Goal: Task Accomplishment & Management: Complete application form

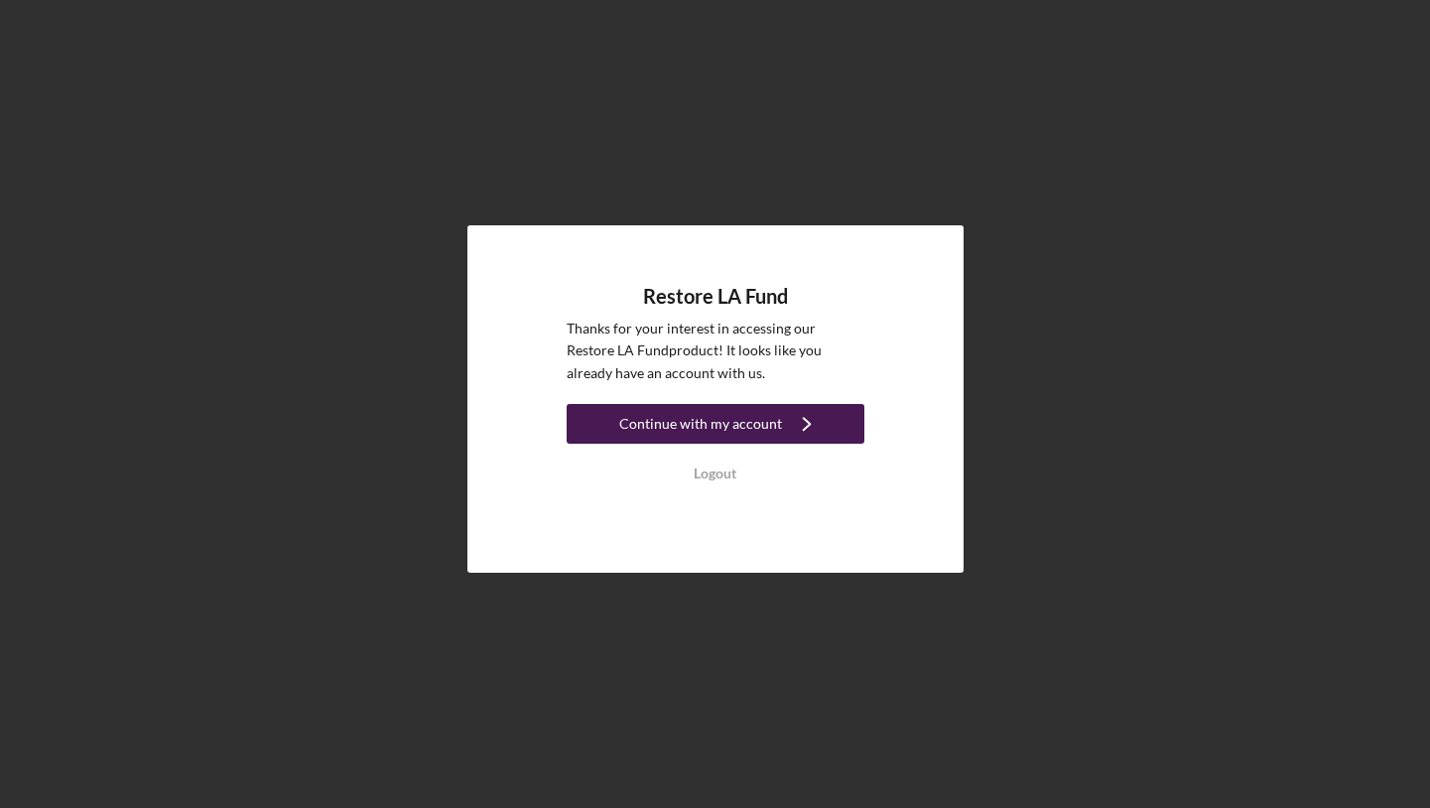
click at [661, 423] on div "Continue with my account" at bounding box center [700, 424] width 163 height 40
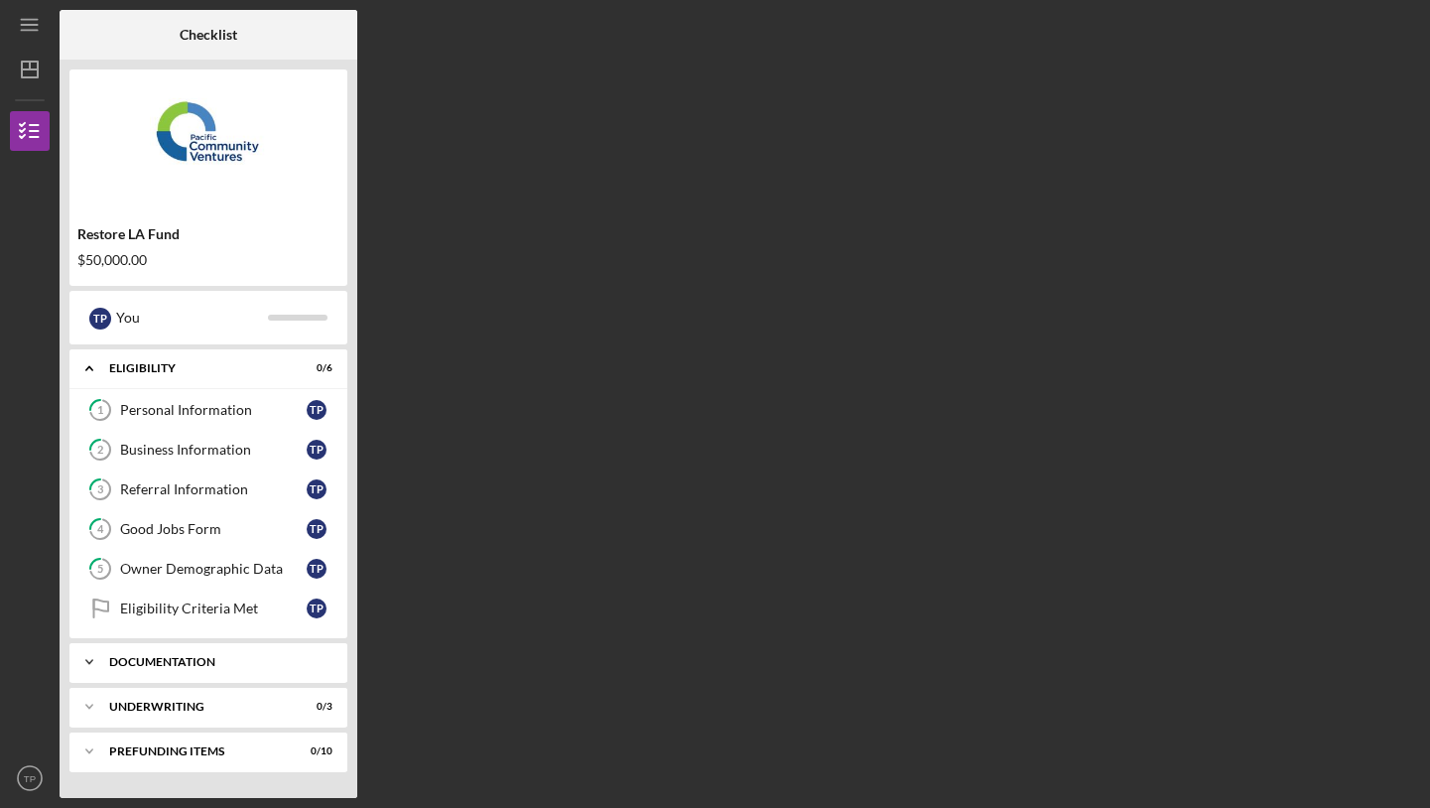
click at [185, 658] on div "Documentation" at bounding box center [215, 662] width 213 height 12
click at [180, 663] on div "Documentation" at bounding box center [215, 662] width 213 height 12
click at [187, 669] on div "Icon/Expander Documentation 0 / 10" at bounding box center [208, 662] width 278 height 40
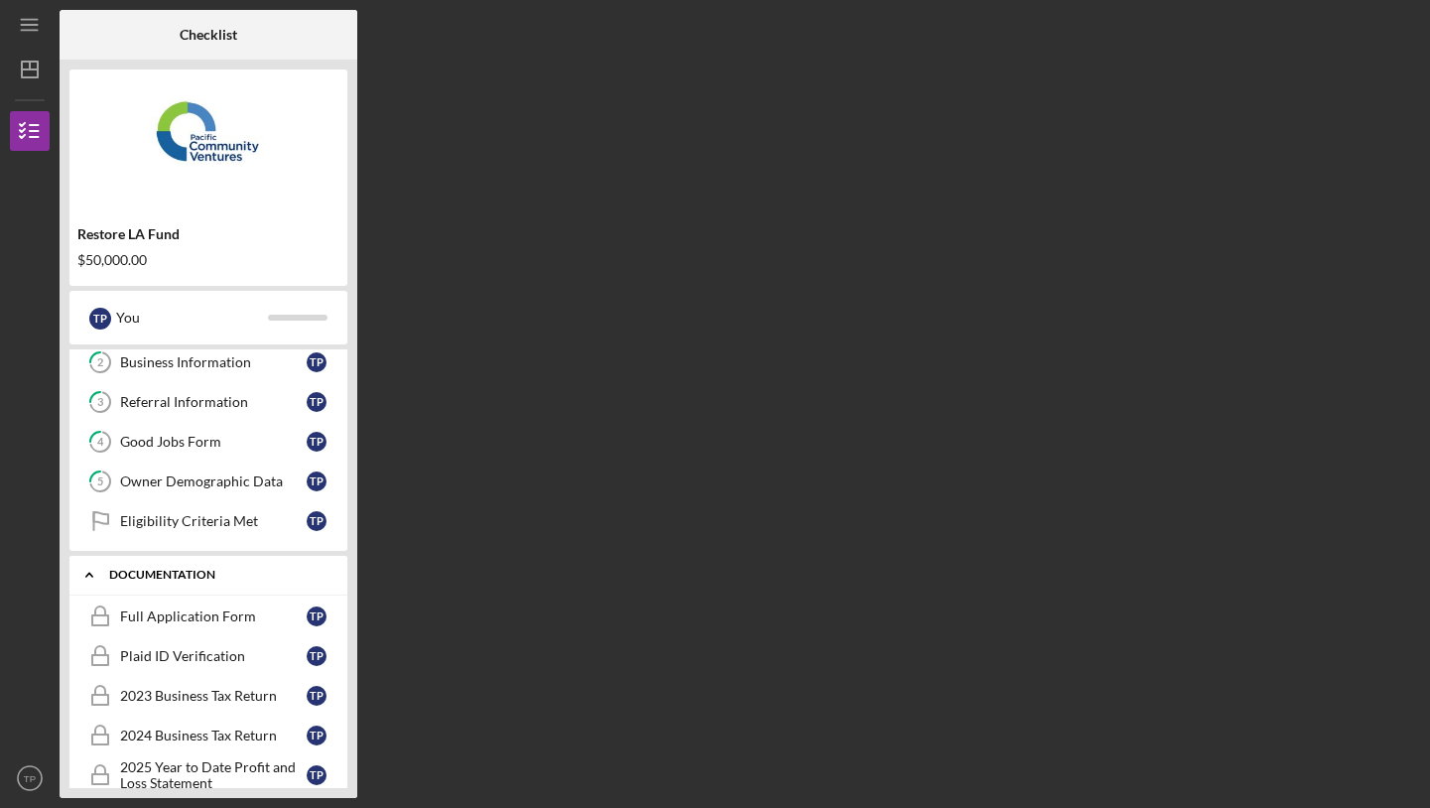
scroll to position [116, 0]
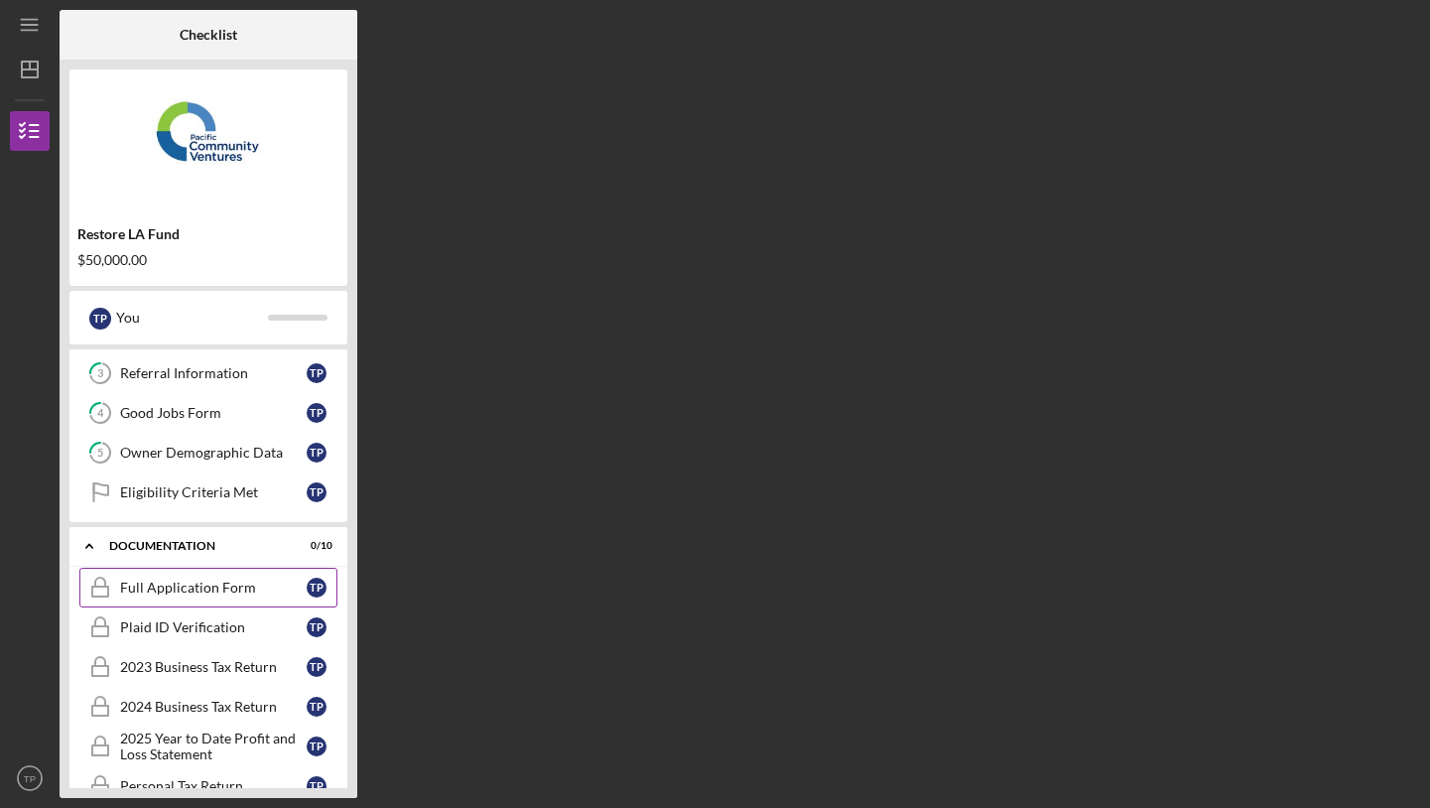
click at [197, 595] on div "Full Application Form" at bounding box center [213, 588] width 187 height 16
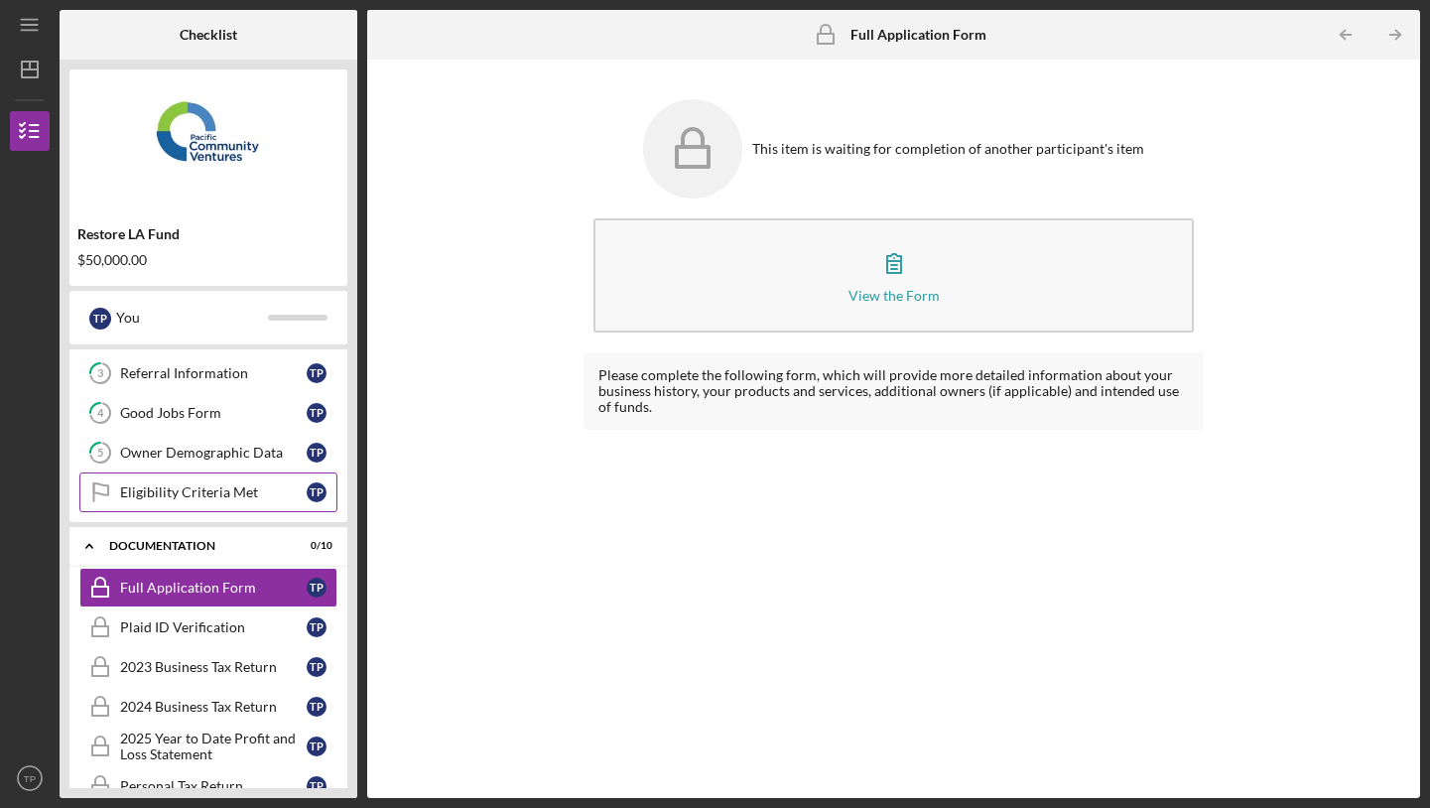
click at [214, 487] on div "Eligibility Criteria Met" at bounding box center [213, 492] width 187 height 16
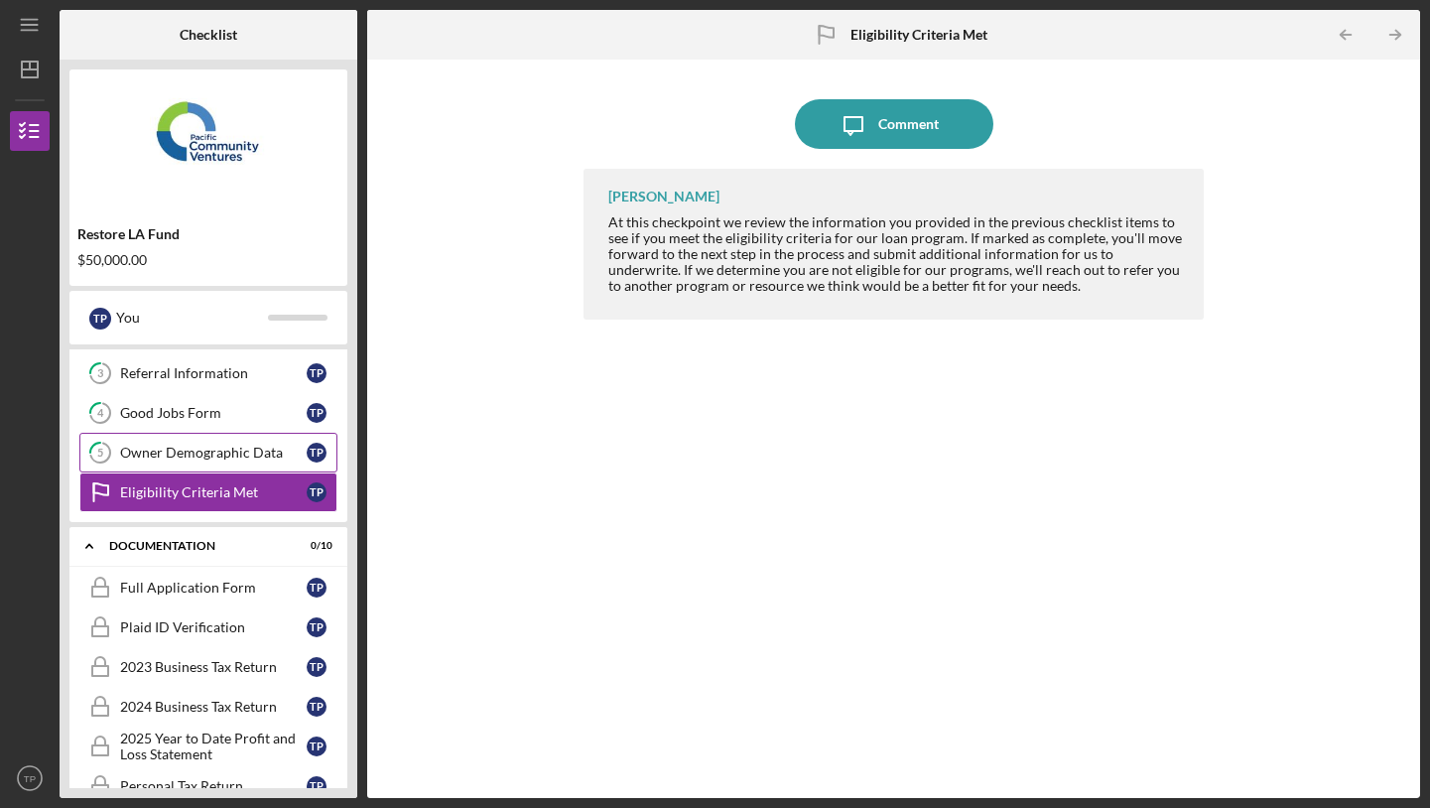
click at [216, 457] on div "Owner Demographic Data" at bounding box center [213, 453] width 187 height 16
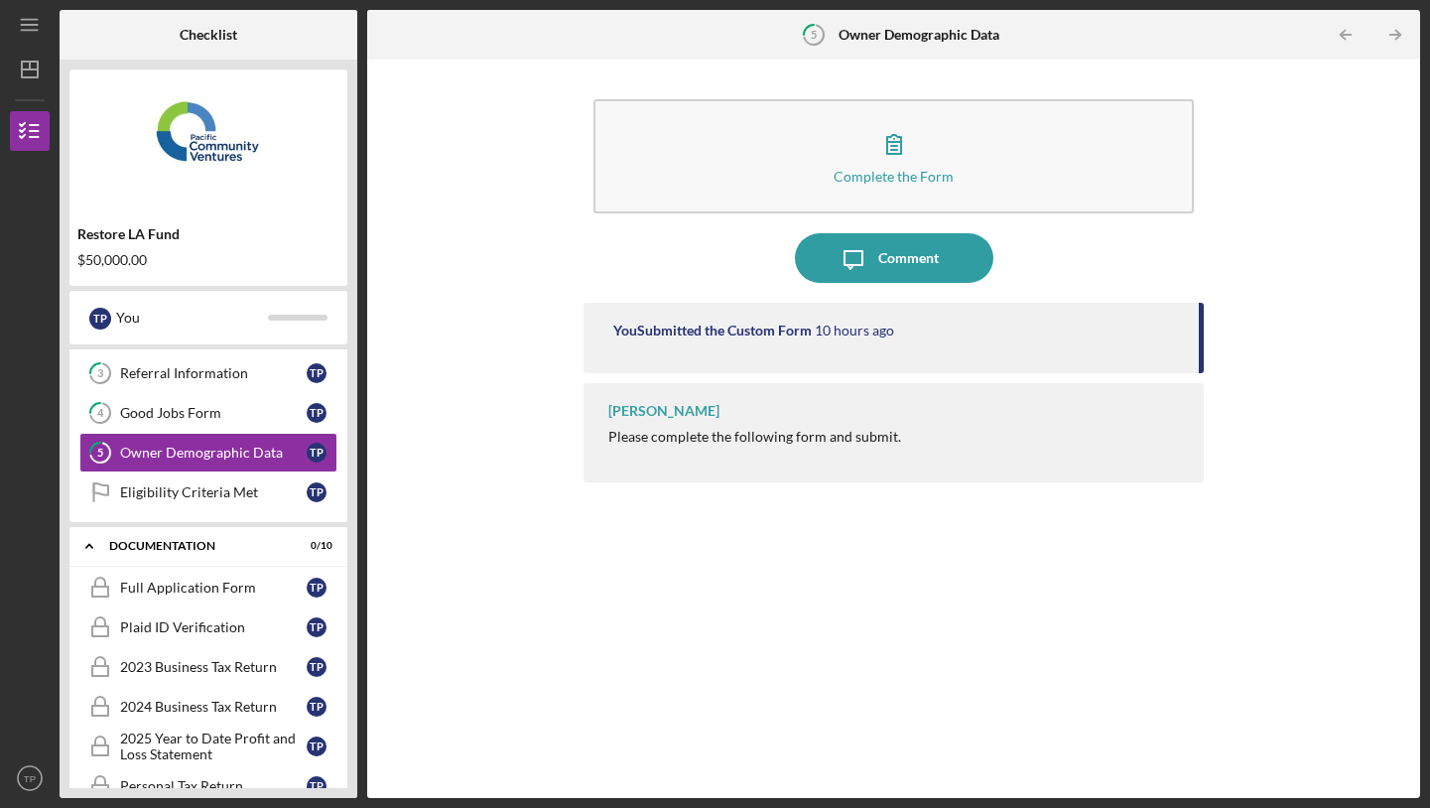
click at [688, 424] on div "[PERSON_NAME] Please complete the following form and submit." at bounding box center [894, 432] width 620 height 99
click at [688, 436] on div "Please complete the following form and submit." at bounding box center [754, 437] width 293 height 16
click at [688, 418] on div "[PERSON_NAME]" at bounding box center [663, 411] width 111 height 16
click at [1056, 425] on div "[PERSON_NAME] Please complete the following form and submit." at bounding box center [894, 432] width 620 height 99
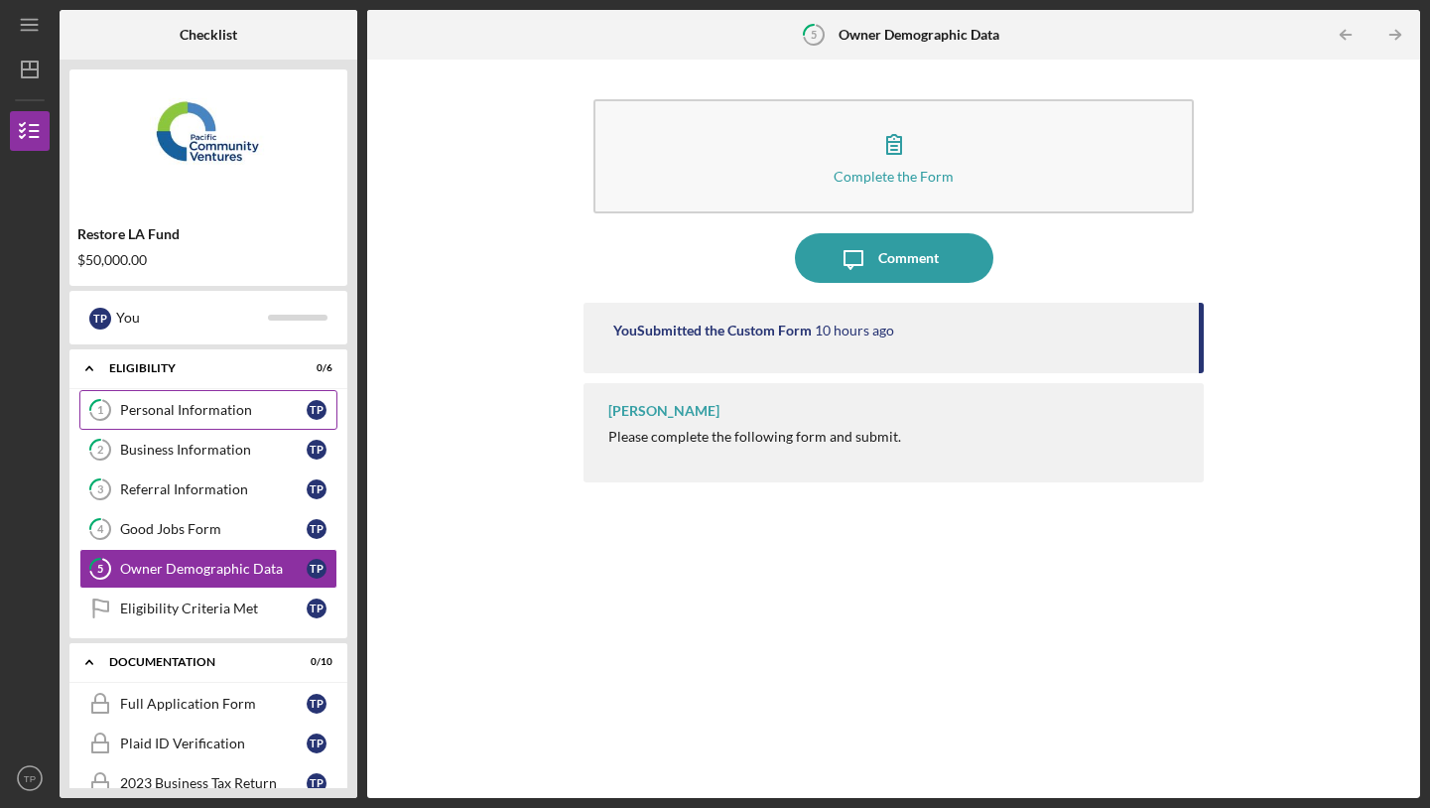
click at [203, 408] on div "Personal Information" at bounding box center [213, 410] width 187 height 16
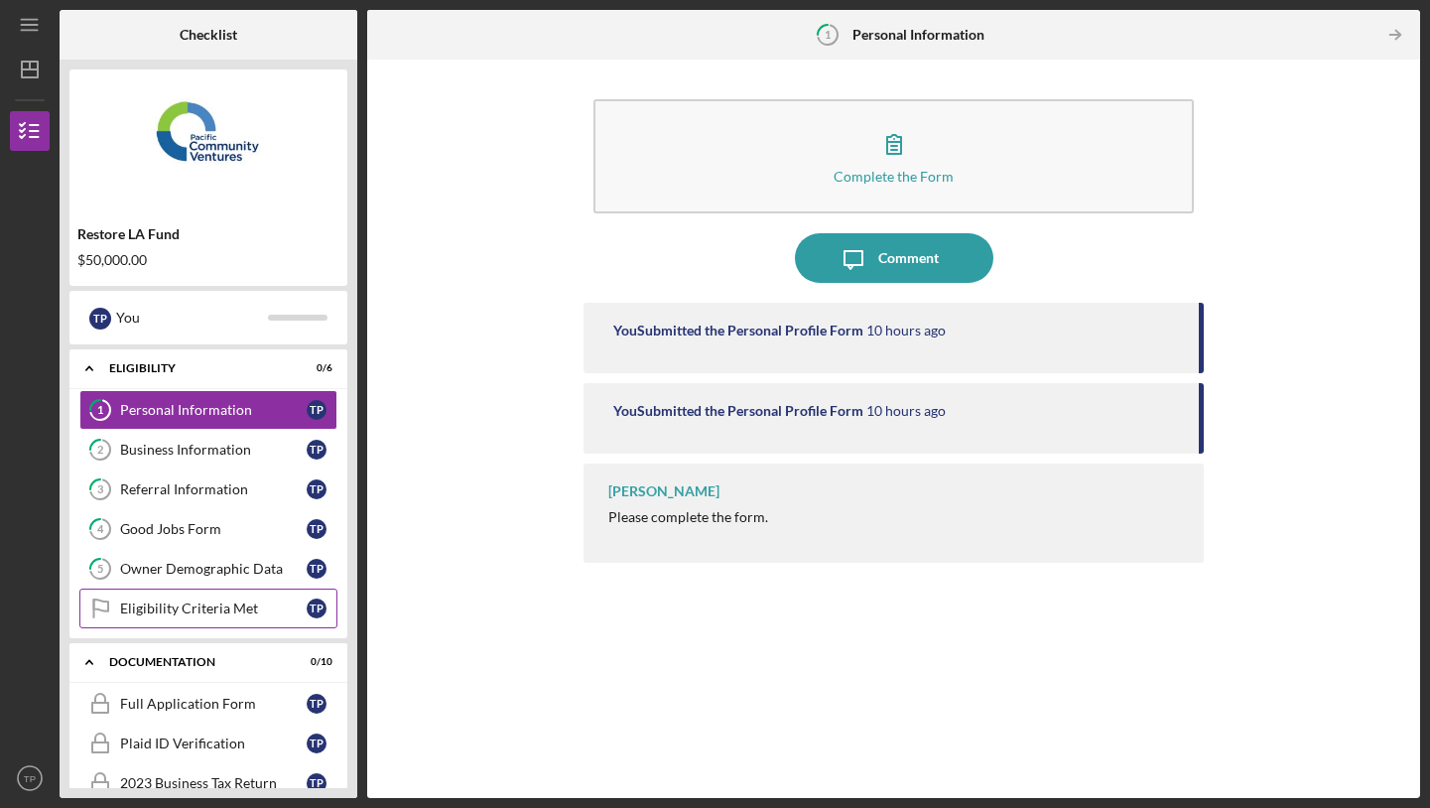
click at [186, 604] on div "Eligibility Criteria Met" at bounding box center [213, 609] width 187 height 16
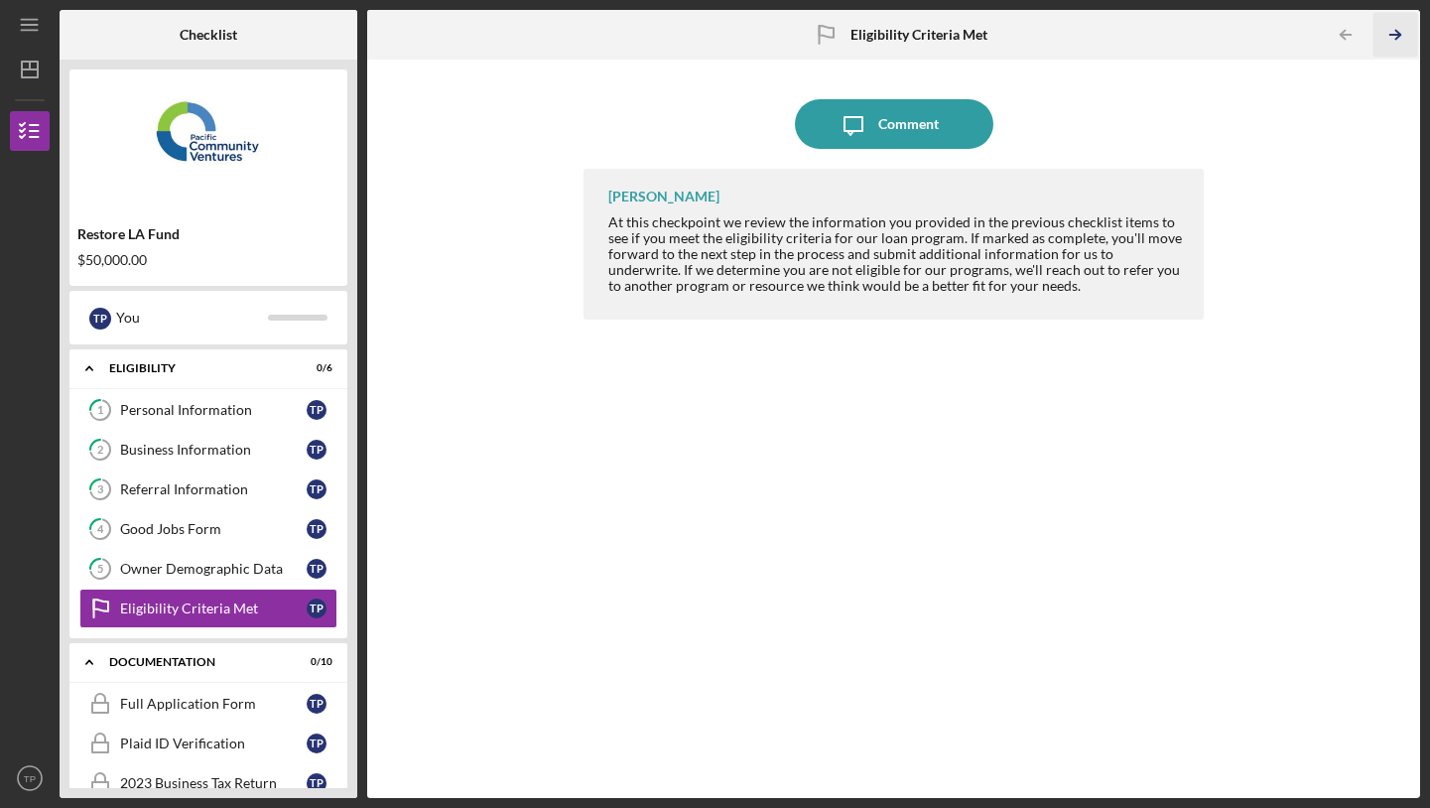
click at [1398, 32] on polyline "button" at bounding box center [1398, 35] width 5 height 9
